Goal: Task Accomplishment & Management: Manage account settings

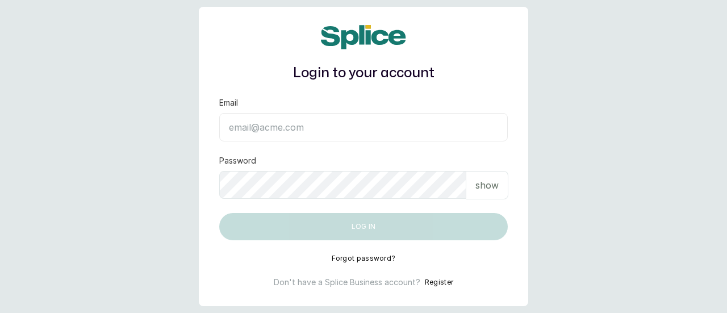
click at [286, 124] on input "Email" at bounding box center [363, 127] width 289 height 28
click at [489, 184] on p "show" at bounding box center [487, 185] width 23 height 14
click at [306, 123] on input "Email" at bounding box center [363, 127] width 289 height 28
type input "[EMAIL_ADDRESS][DOMAIN_NAME]"
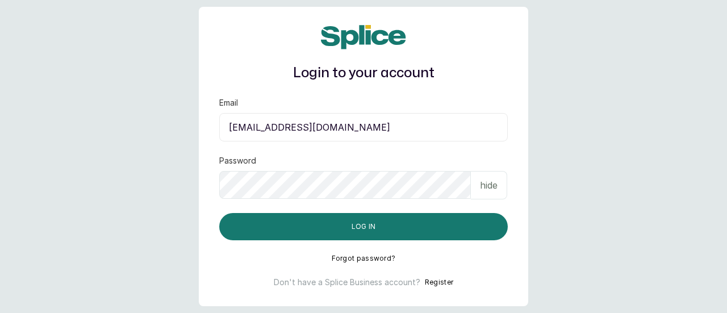
click at [219, 213] on button "Log in" at bounding box center [363, 226] width 289 height 27
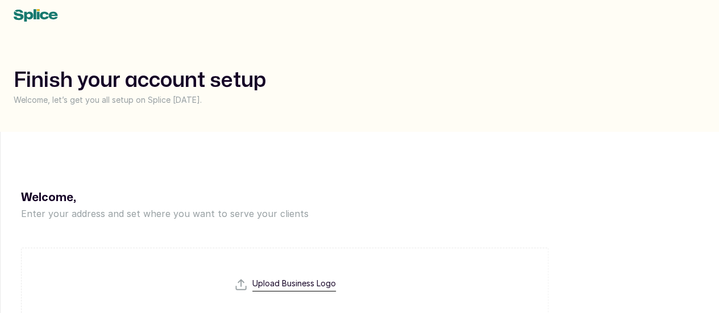
click at [336, 278] on input "file" at bounding box center [285, 305] width 102 height 55
click at [548, 248] on div "Upload Business Logo" at bounding box center [284, 285] width 527 height 74
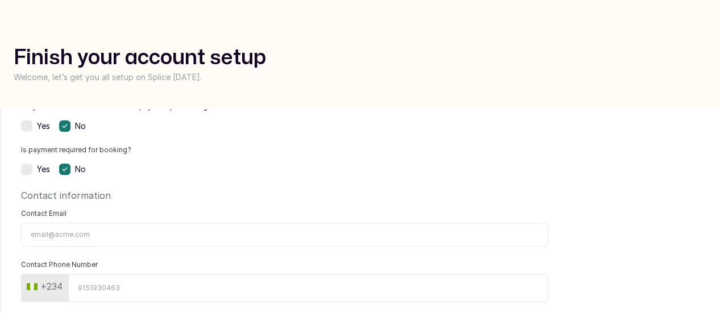
scroll to position [37, 0]
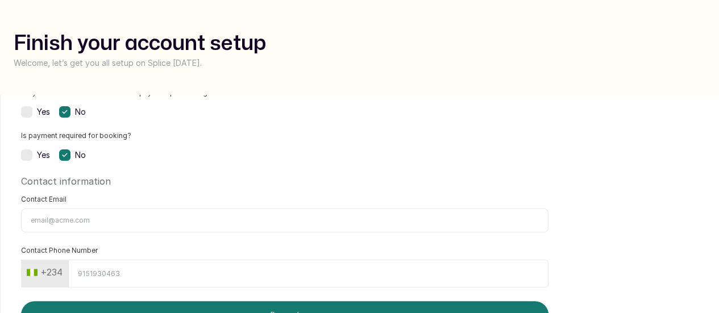
click at [0, 0] on li "Staff" at bounding box center [0, 0] width 0 height 0
click at [0, 0] on span "Location" at bounding box center [0, 0] width 0 height 0
click at [0, 0] on span "Hours" at bounding box center [0, 0] width 0 height 0
click at [228, 270] on div "Welcome, Enter your address and set where you want to serve your clients Upload…" at bounding box center [285, 251] width 568 height 313
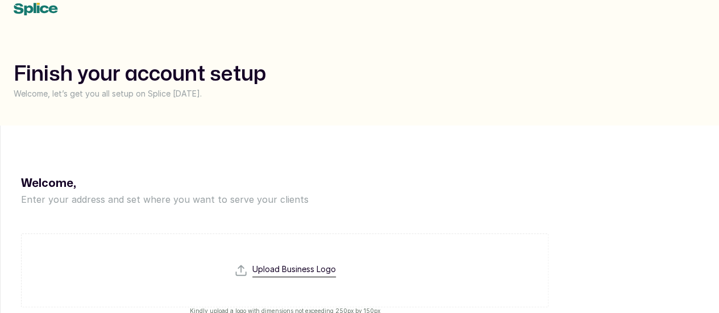
scroll to position [0, 0]
